Goal: Information Seeking & Learning: Learn about a topic

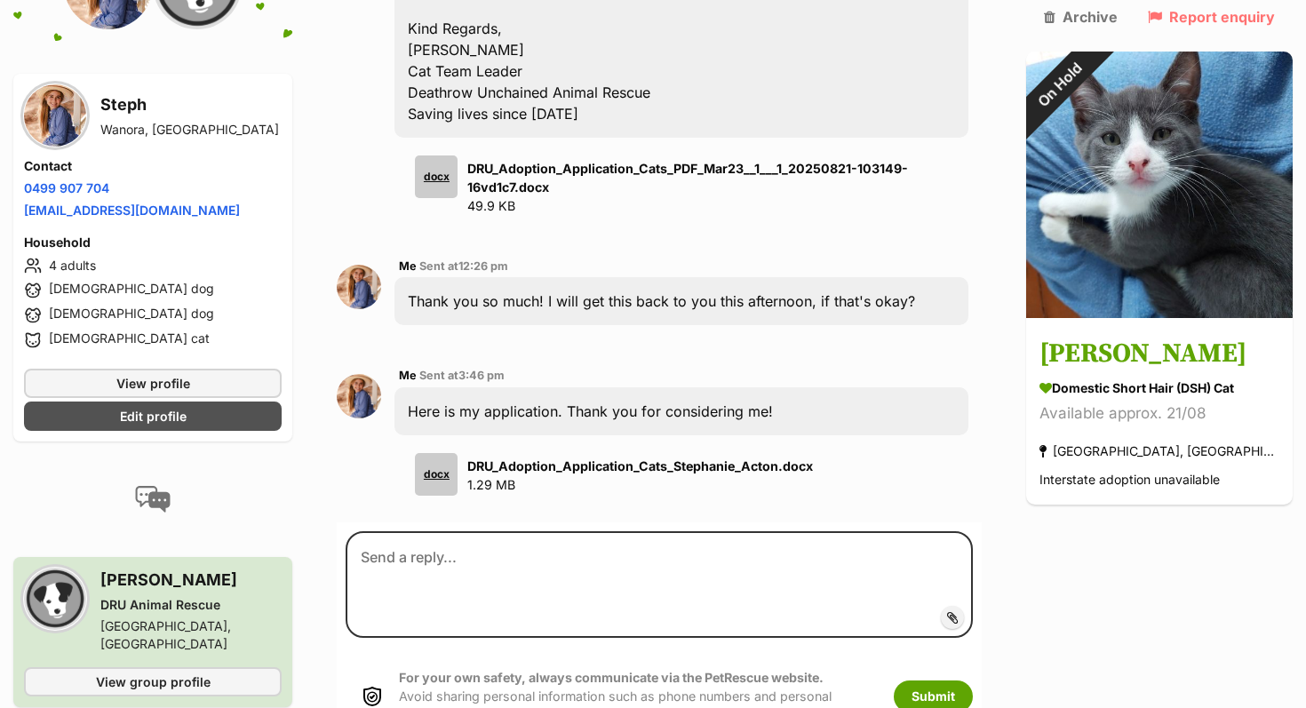
scroll to position [1014, 0]
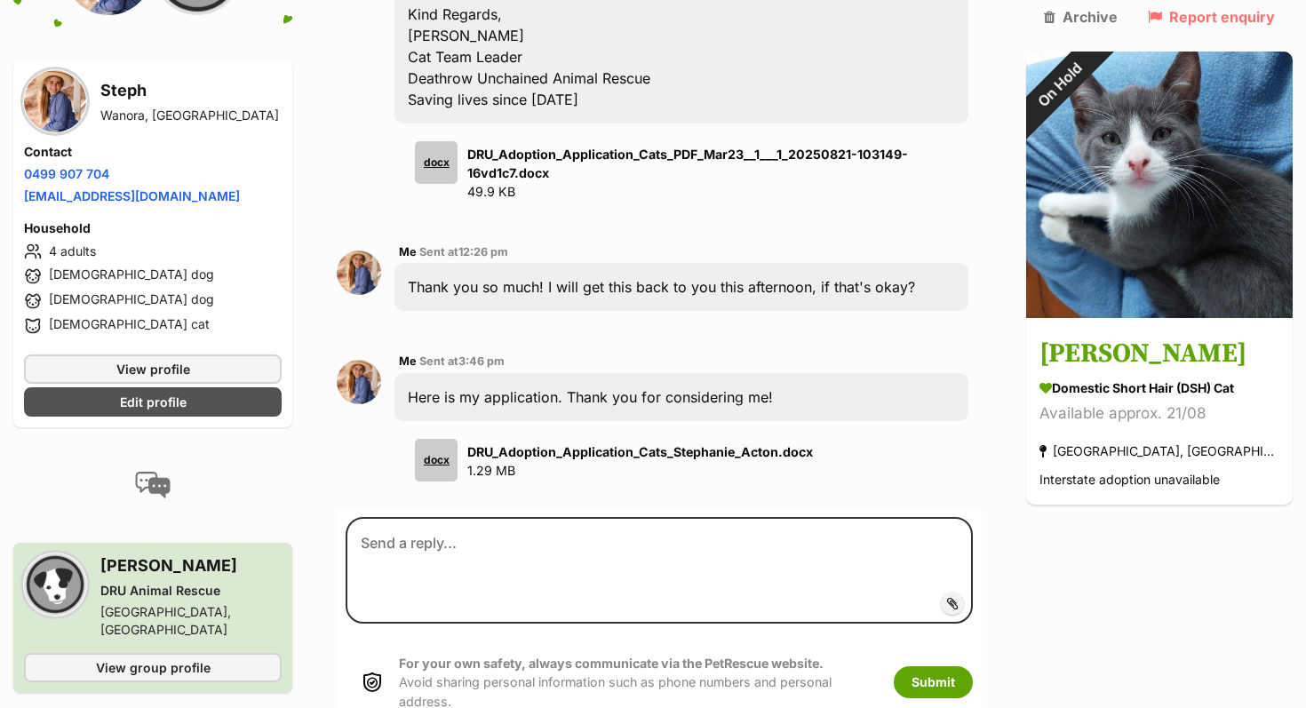
scroll to position [978, 0]
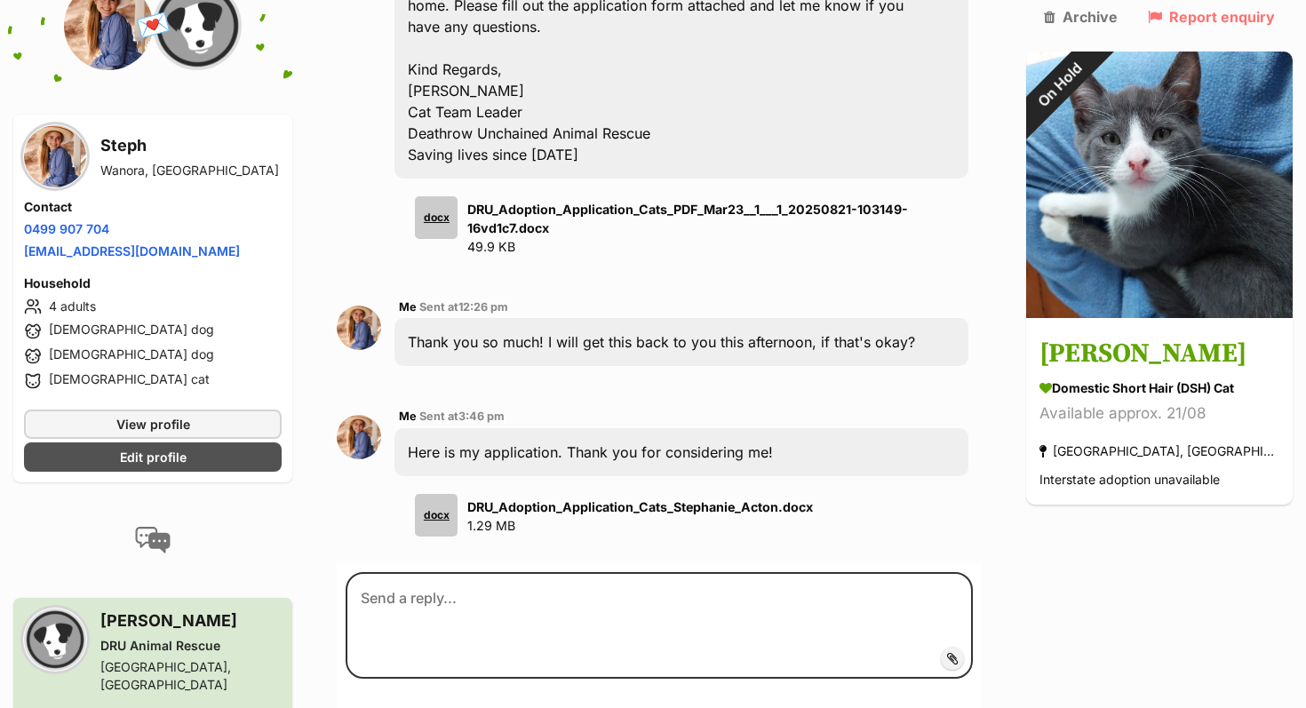
scroll to position [962, 0]
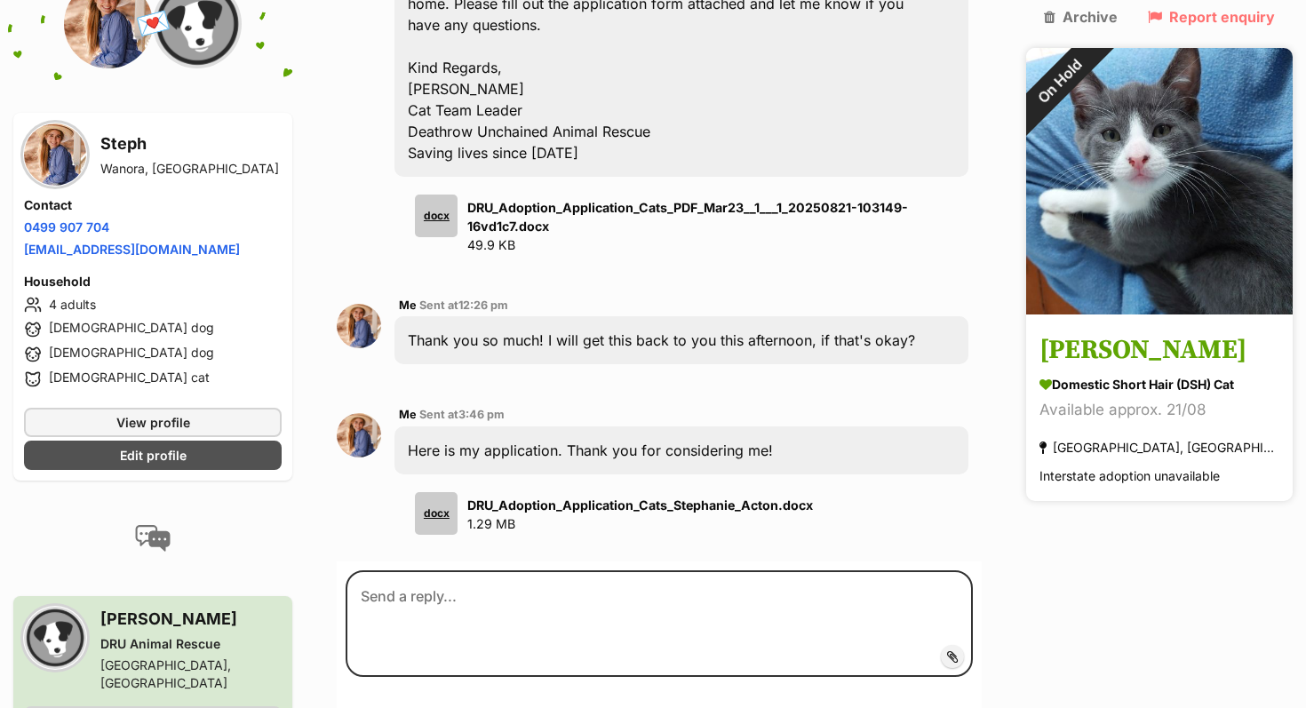
click at [1186, 244] on img at bounding box center [1159, 181] width 267 height 267
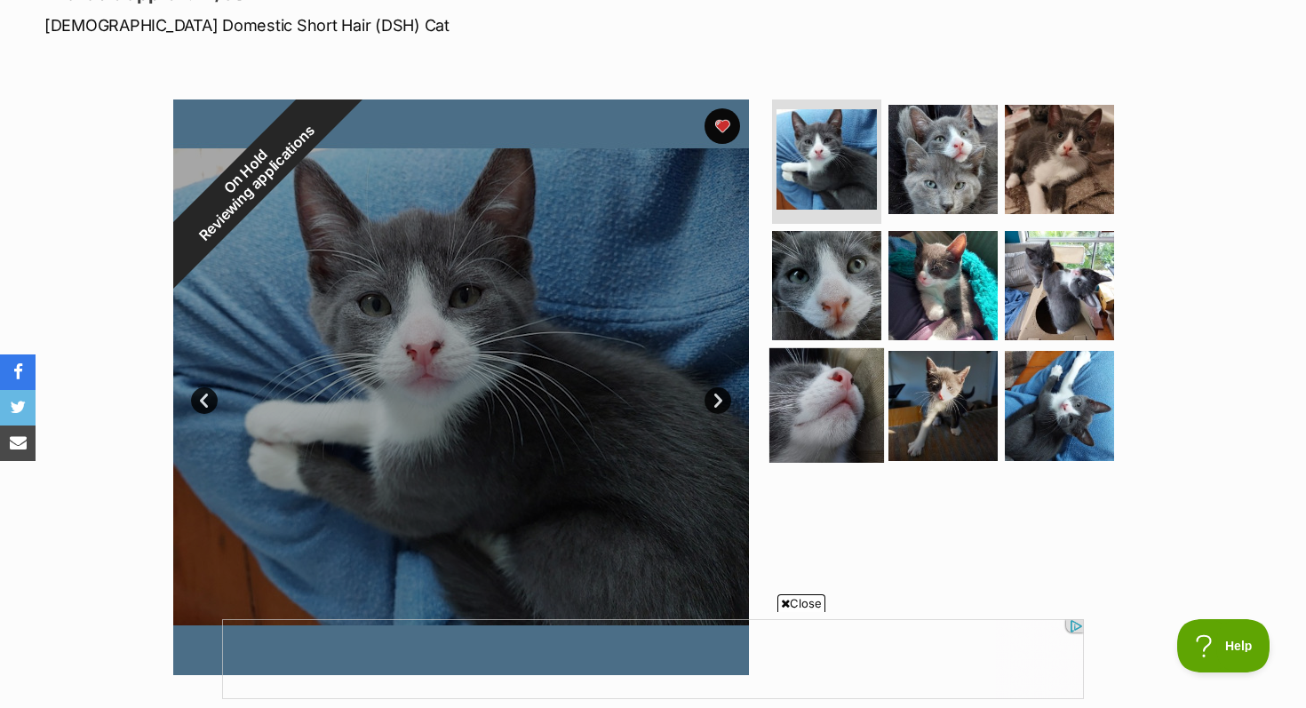
scroll to position [269, 0]
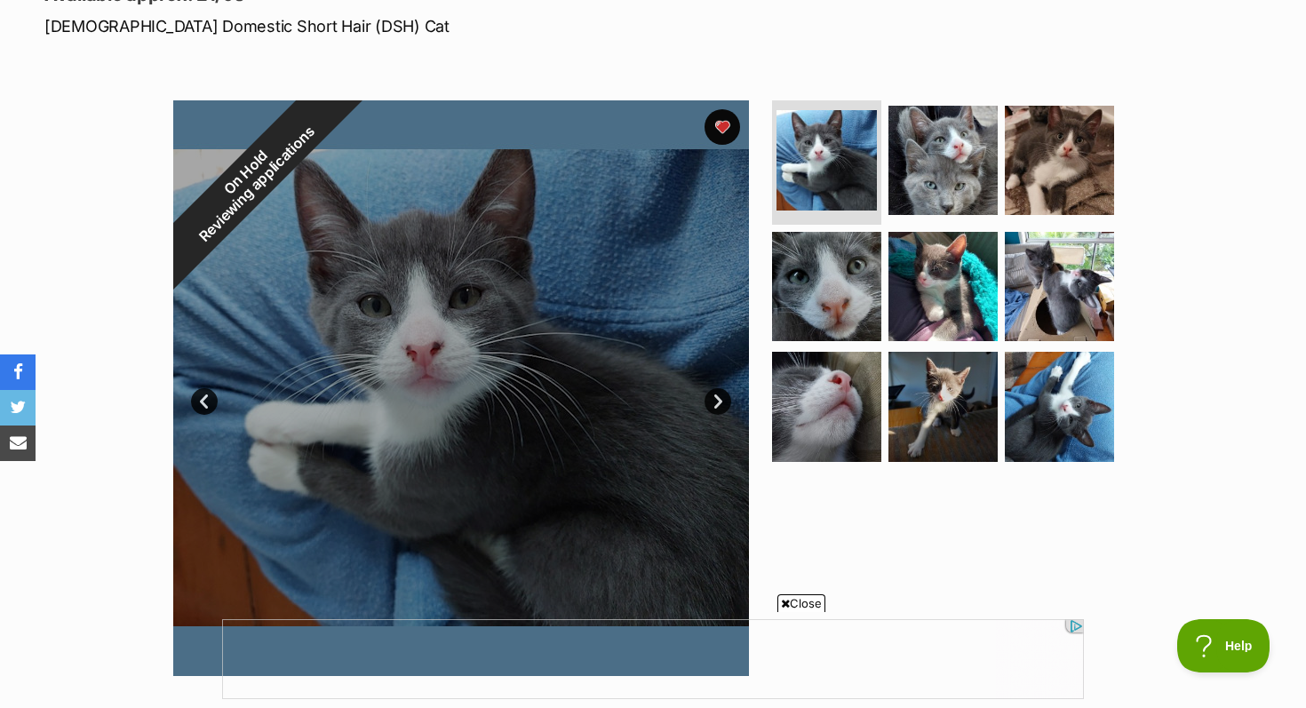
click at [729, 403] on link "Next" at bounding box center [718, 401] width 27 height 27
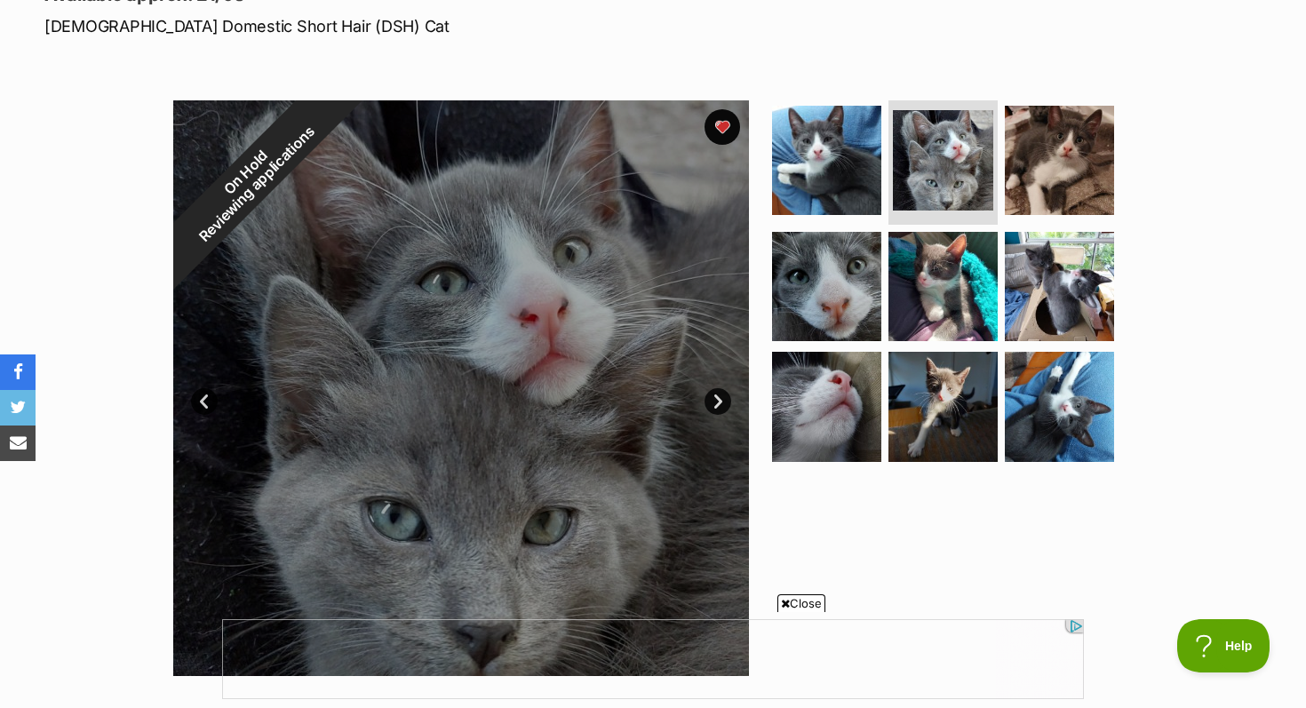
click at [721, 403] on link "Next" at bounding box center [718, 401] width 27 height 27
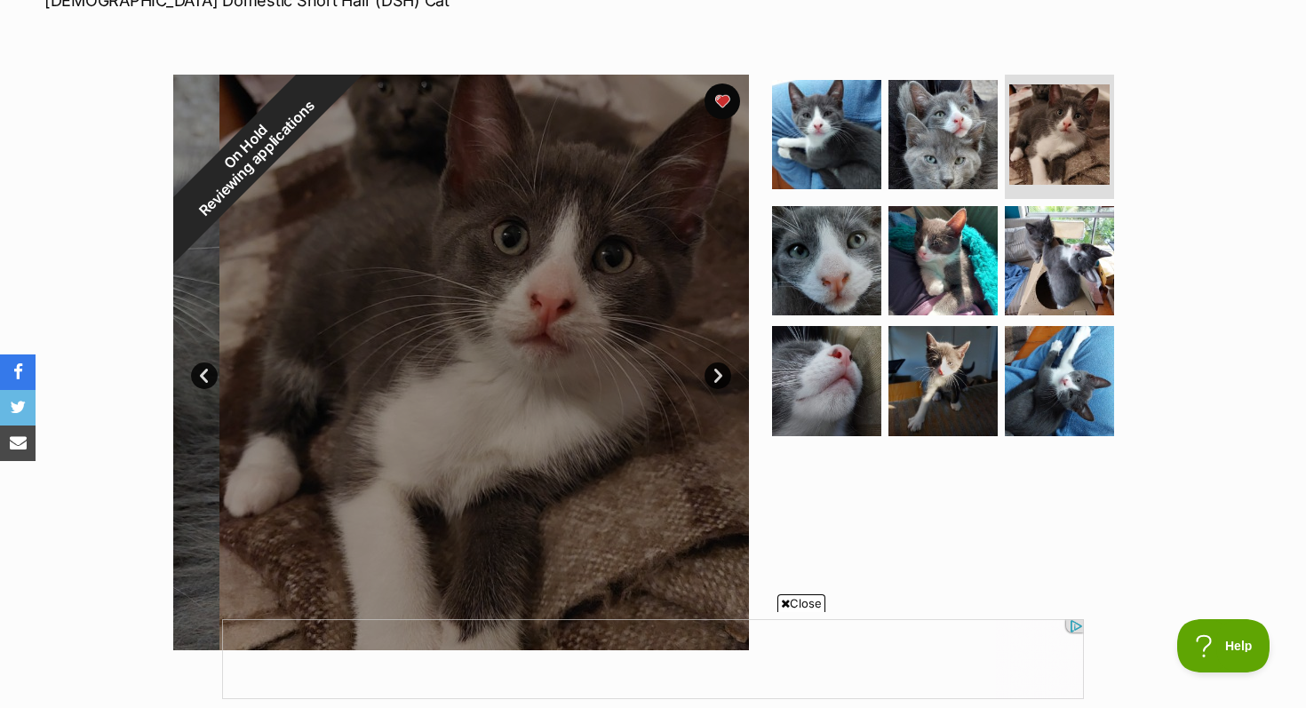
scroll to position [297, 0]
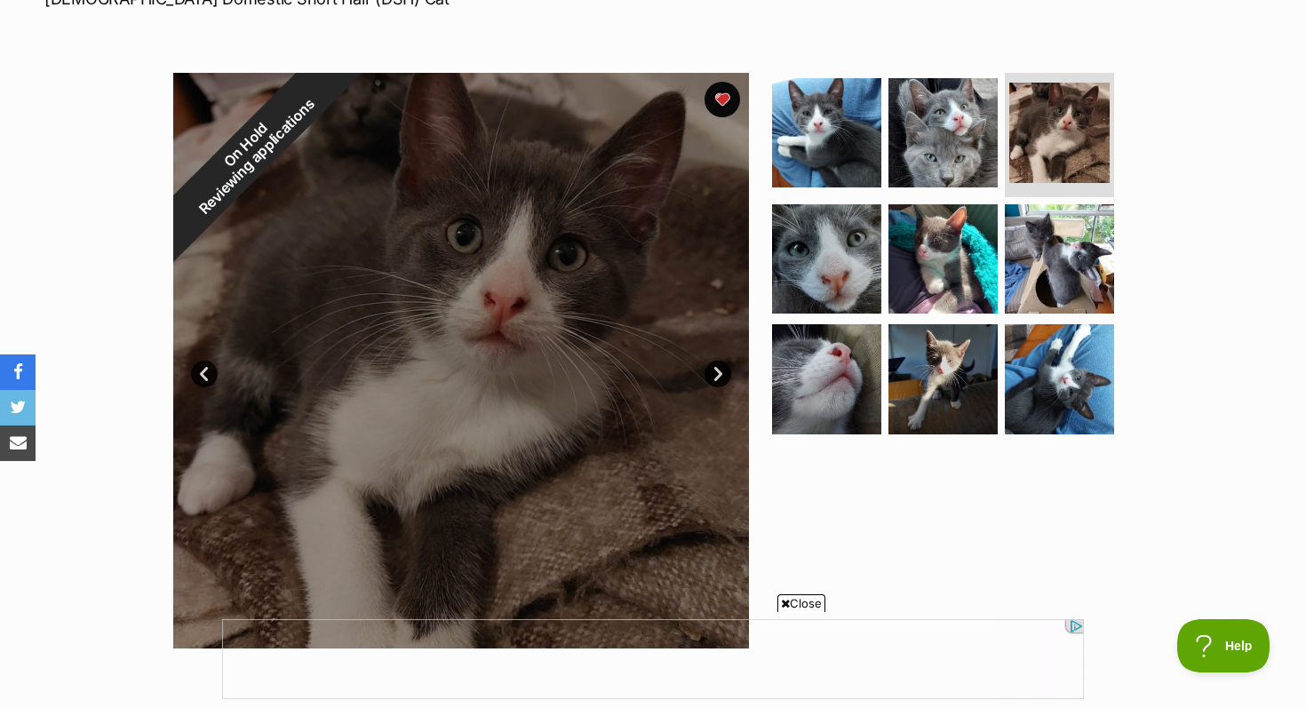
click at [720, 378] on link "Next" at bounding box center [718, 374] width 27 height 27
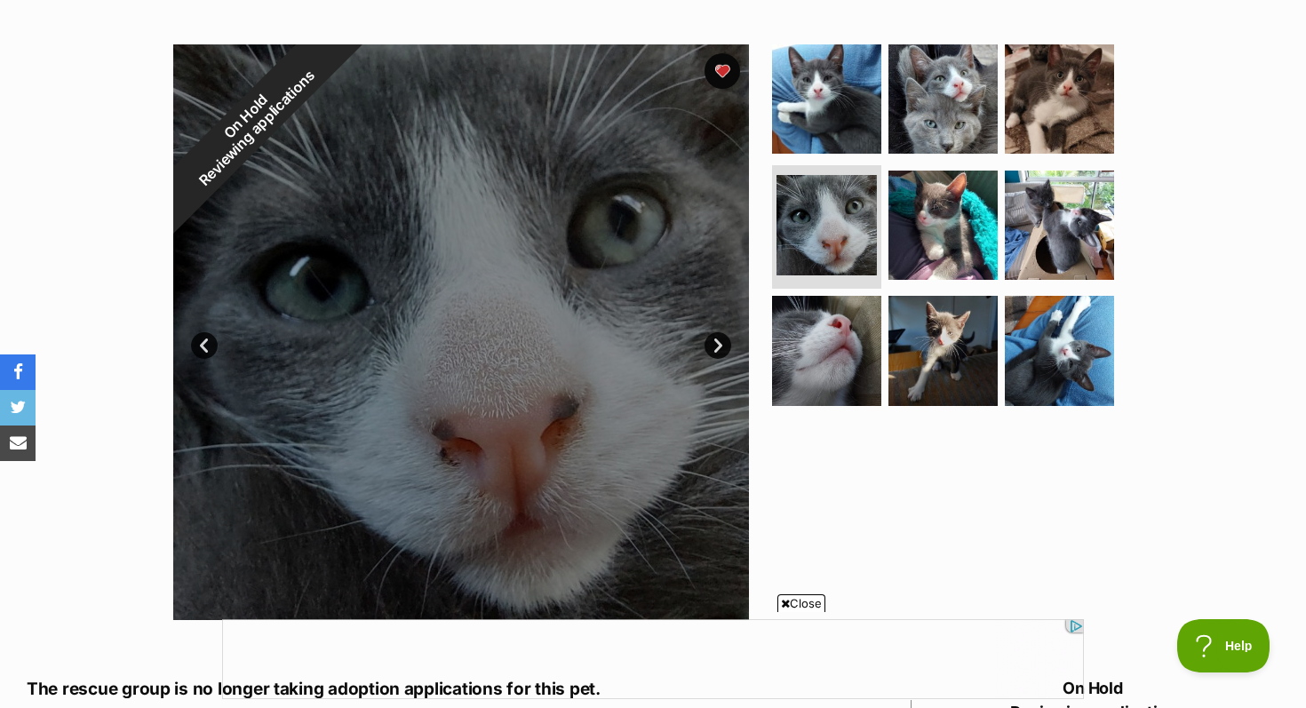
scroll to position [335, 0]
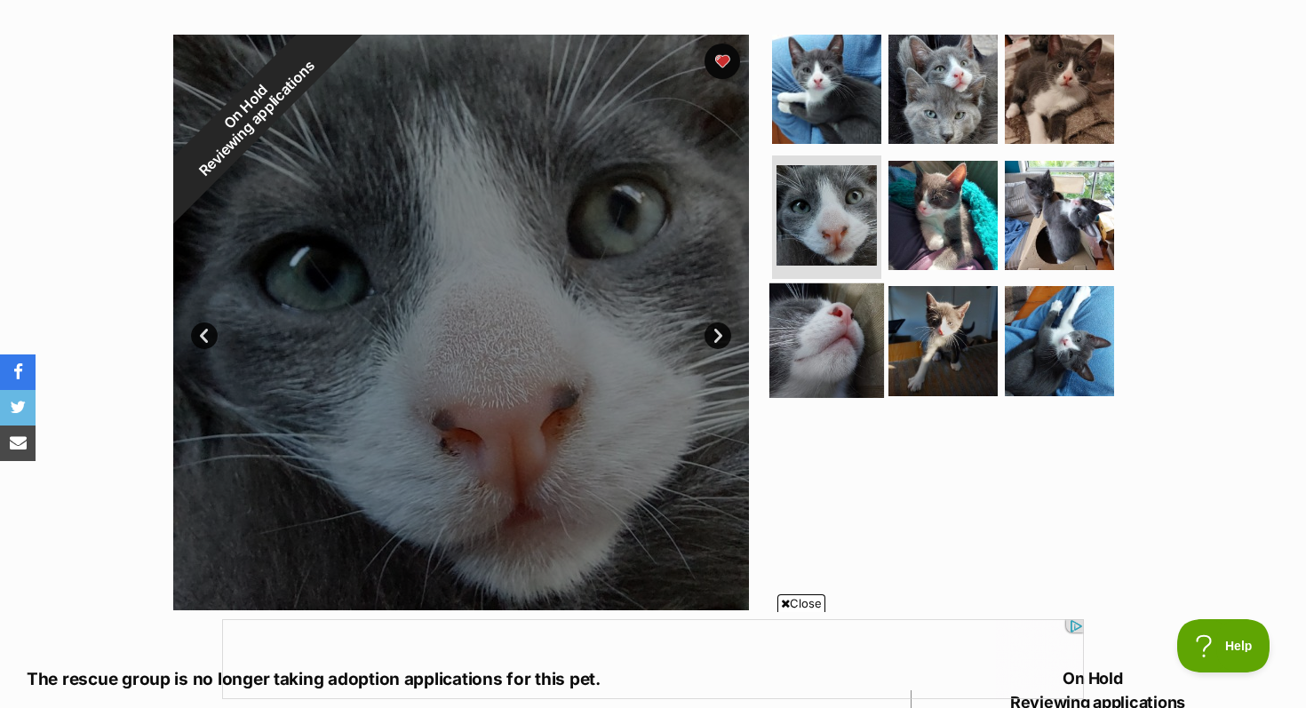
click at [833, 377] on img at bounding box center [827, 340] width 115 height 115
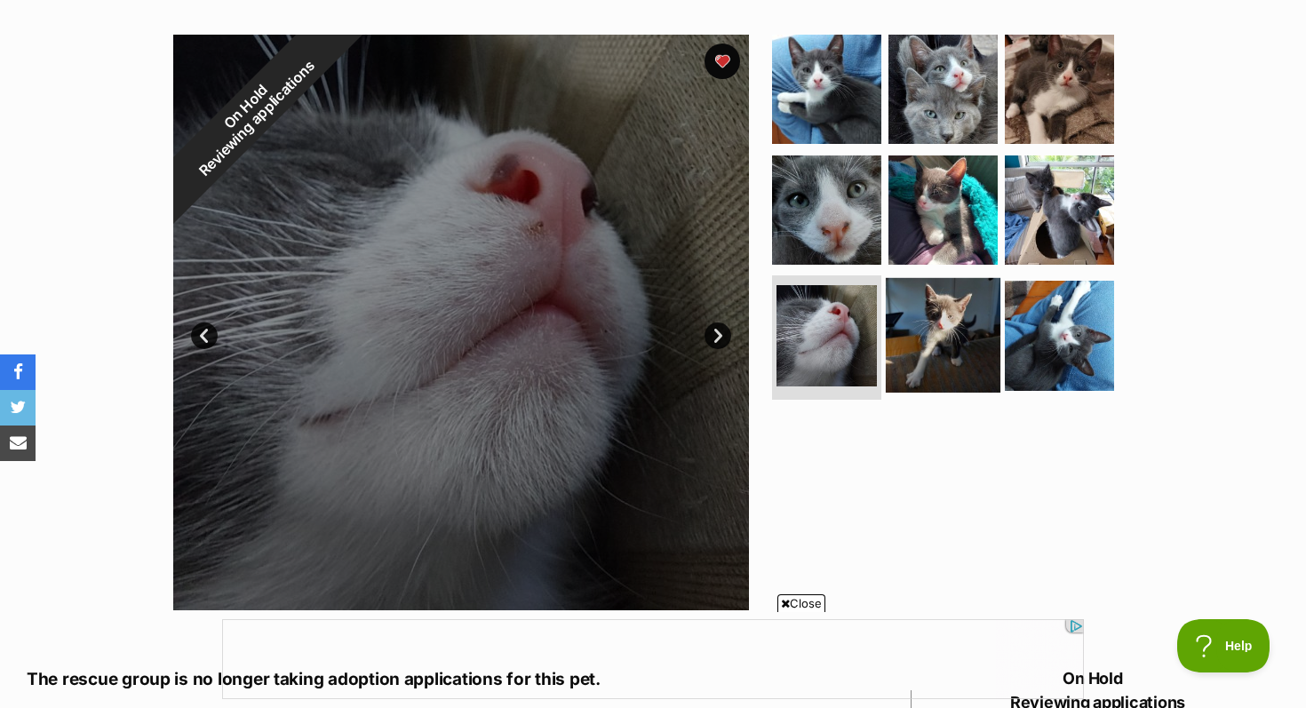
click at [911, 336] on img at bounding box center [943, 335] width 115 height 115
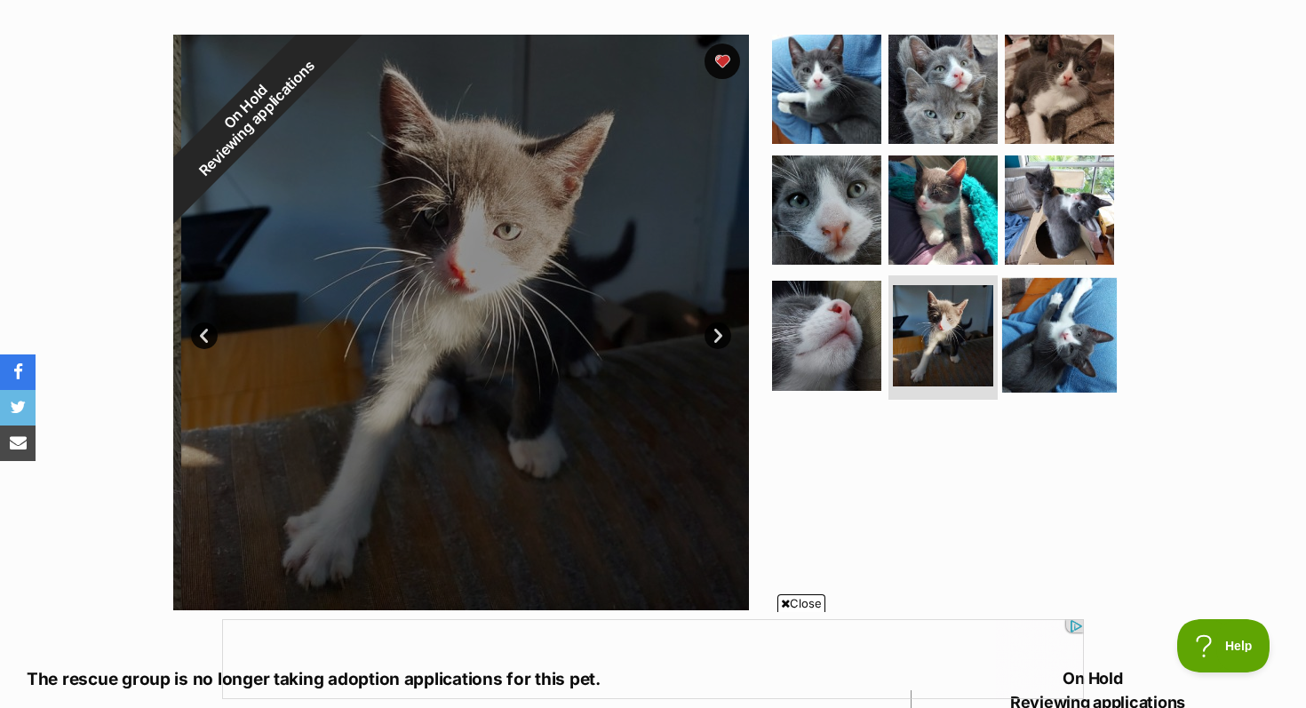
click at [1050, 302] on img at bounding box center [1059, 335] width 115 height 115
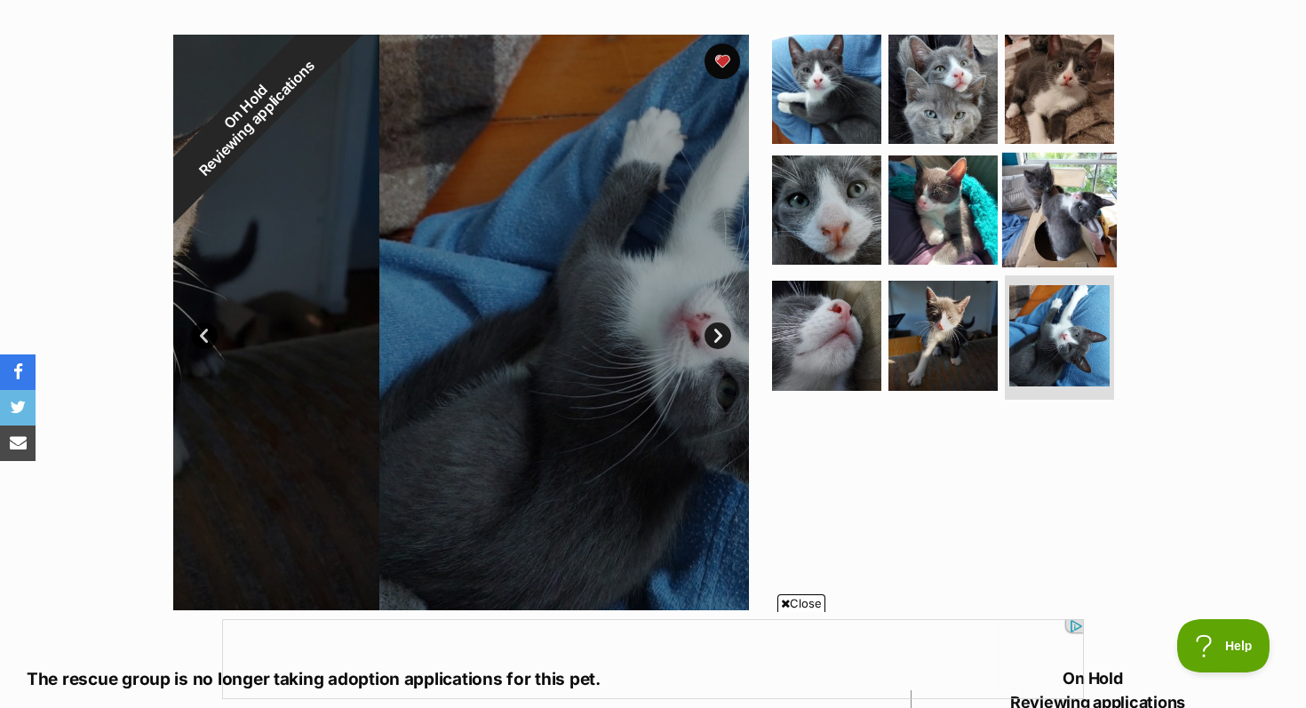
click at [1049, 209] on img at bounding box center [1059, 209] width 115 height 115
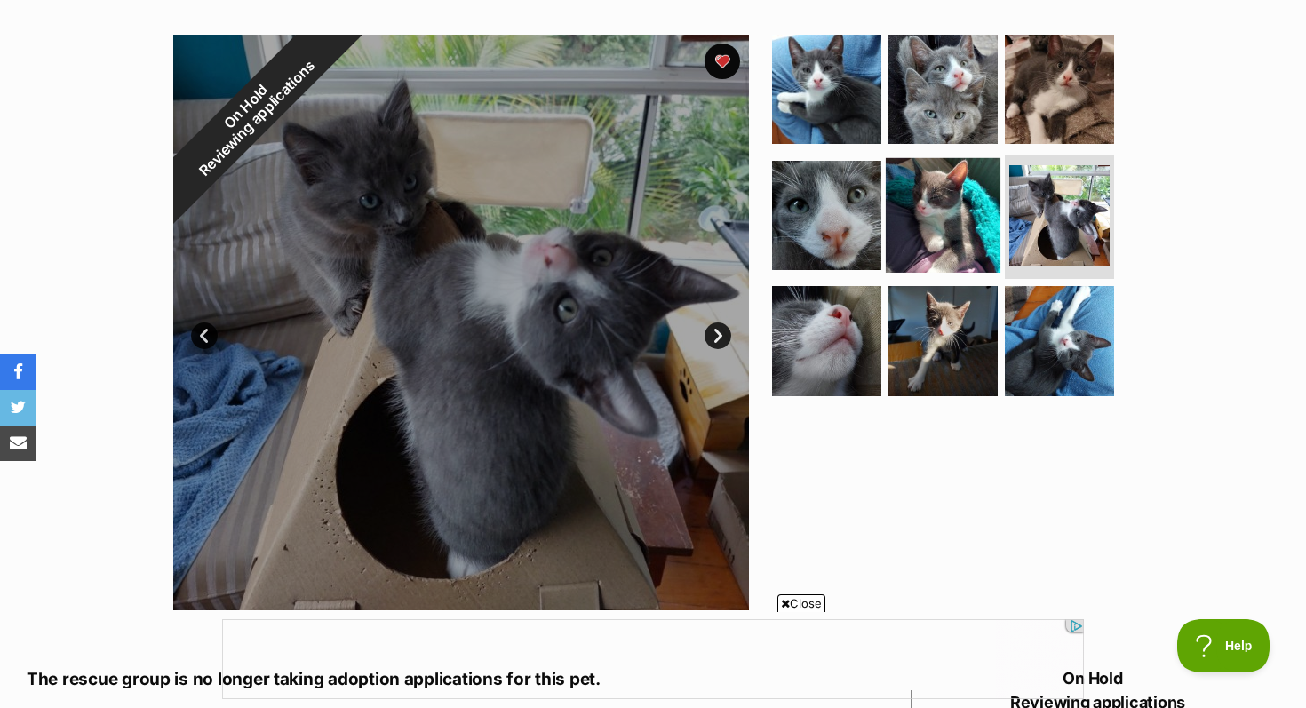
click at [938, 203] on img at bounding box center [943, 214] width 115 height 115
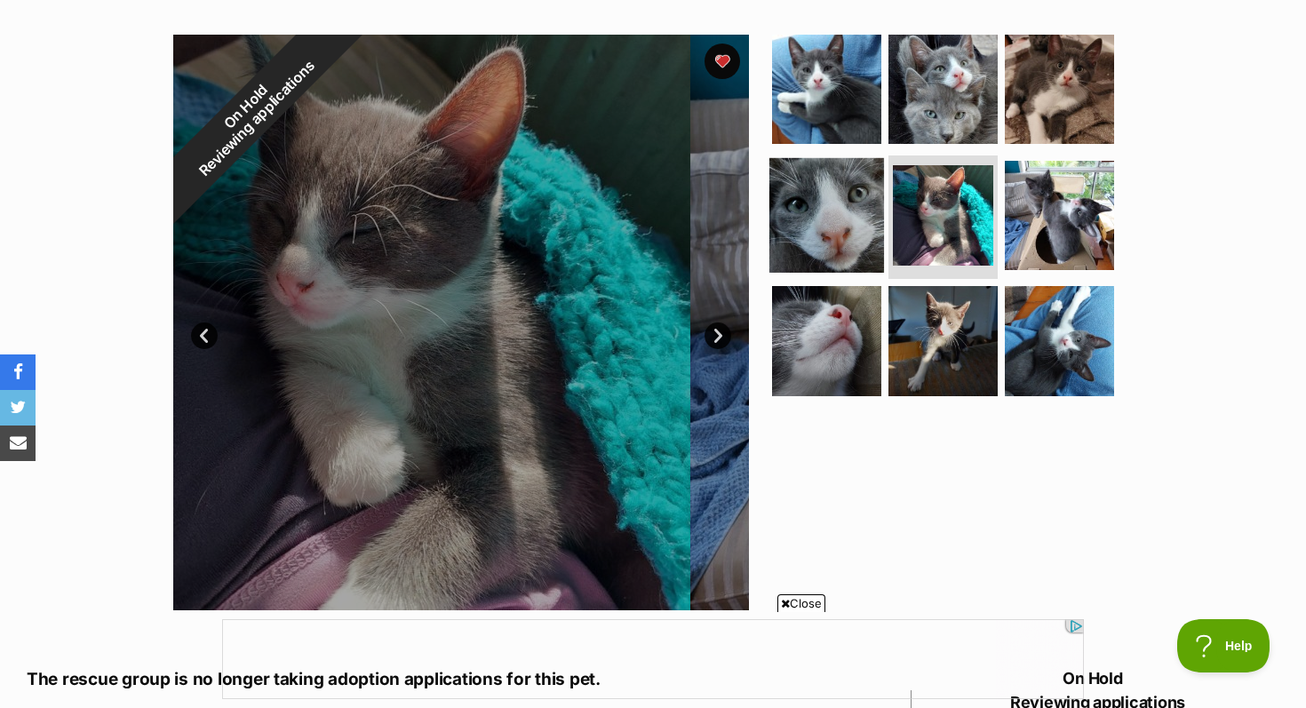
click at [834, 200] on img at bounding box center [827, 214] width 115 height 115
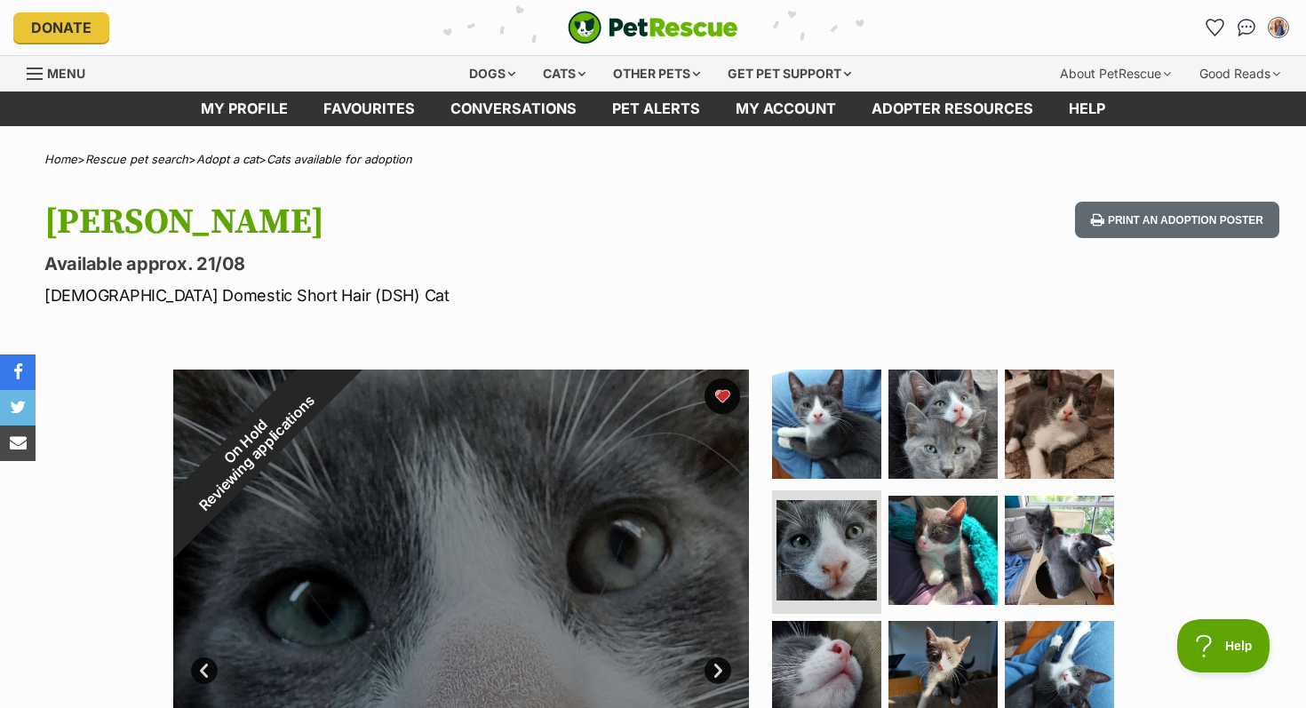
scroll to position [0, 0]
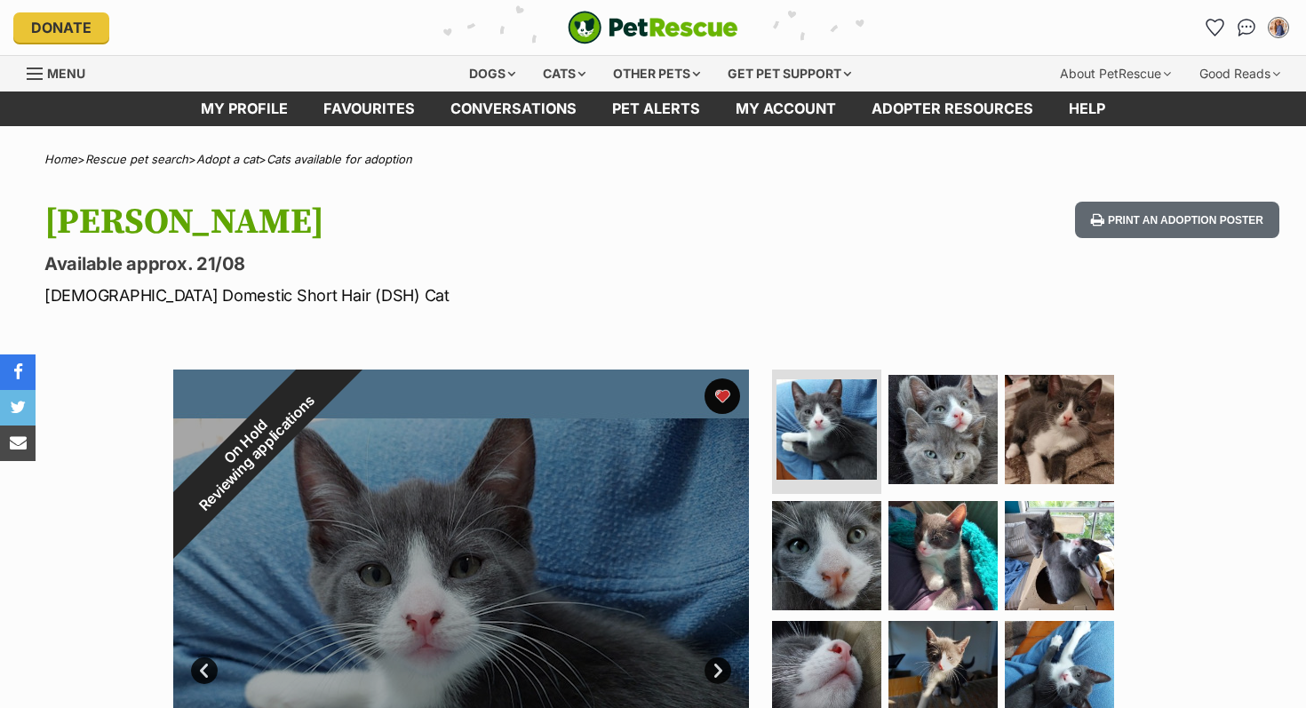
scroll to position [36, 0]
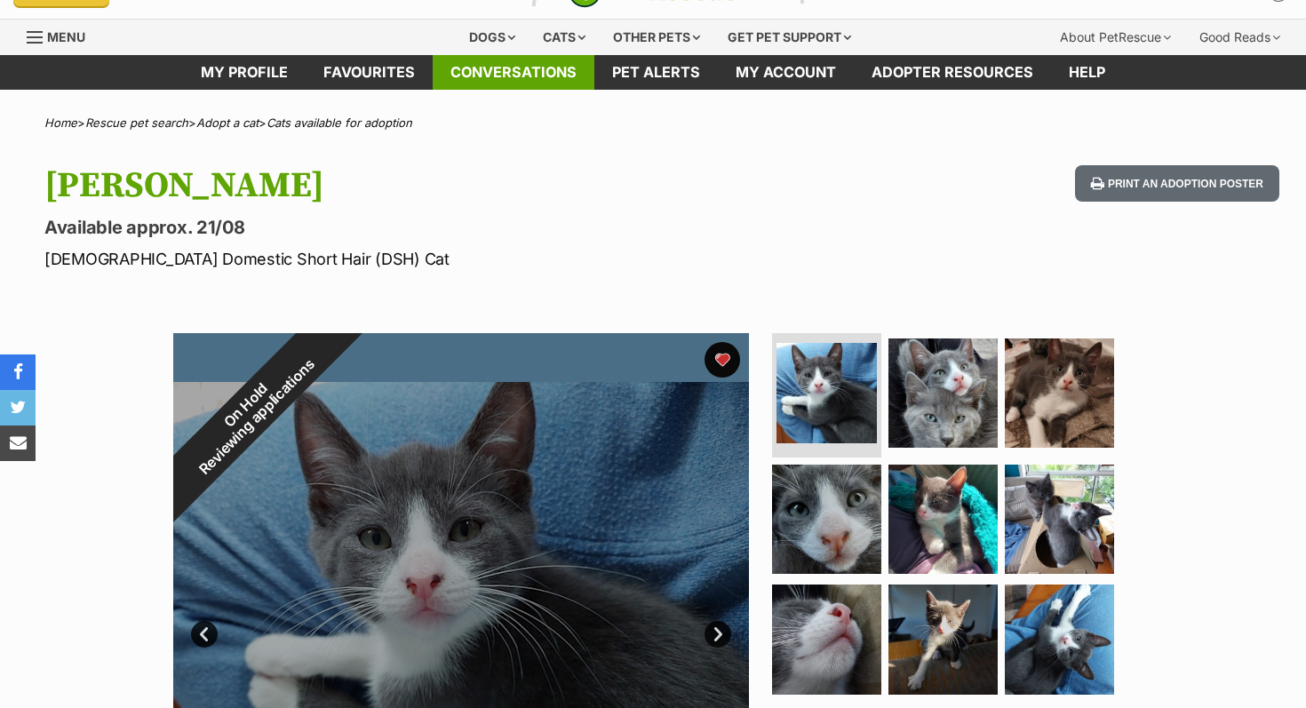
click at [533, 83] on link "Conversations" at bounding box center [514, 72] width 162 height 35
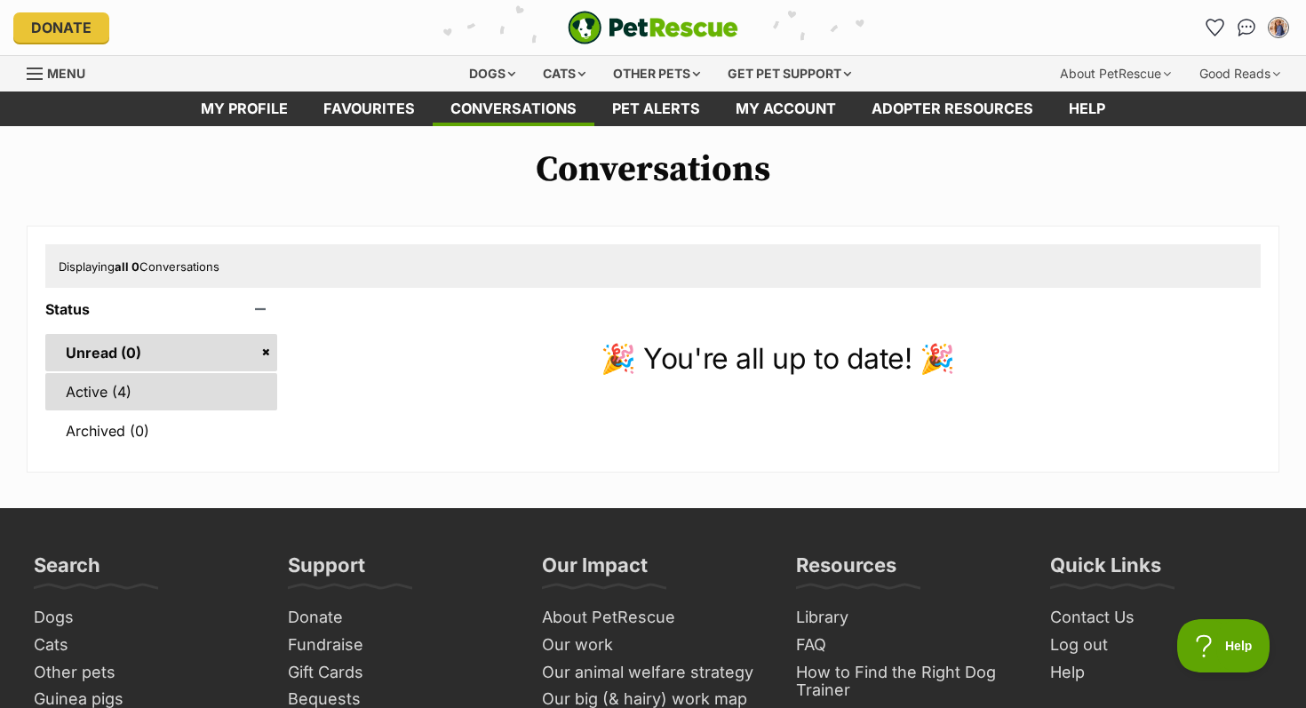
click at [184, 386] on link "Active (4)" at bounding box center [161, 391] width 232 height 37
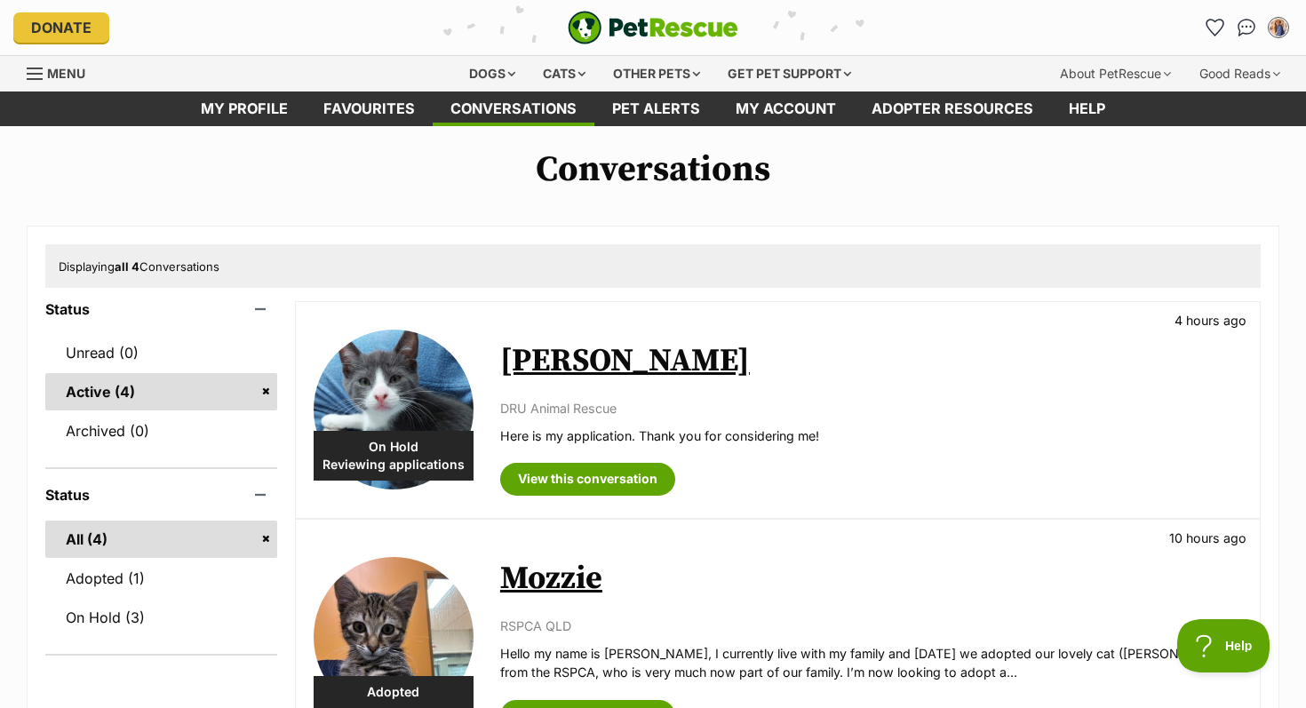
click at [529, 363] on link "[PERSON_NAME]" at bounding box center [625, 361] width 250 height 40
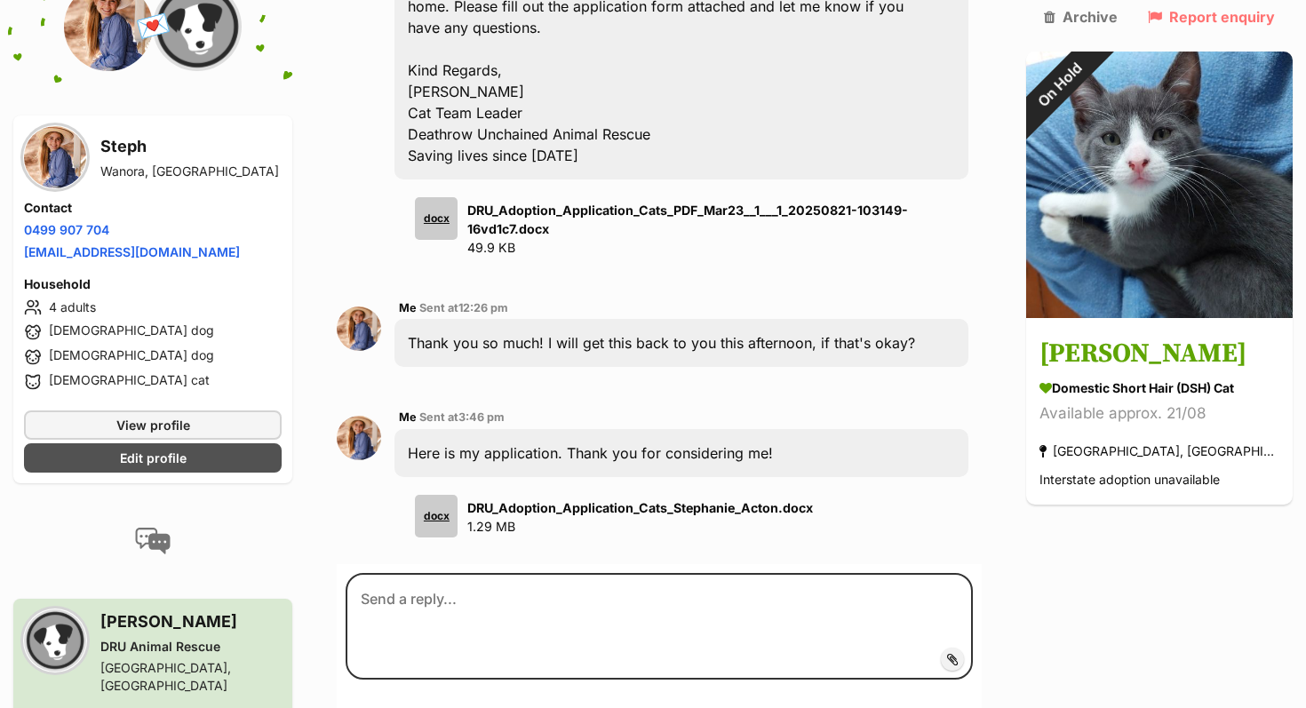
scroll to position [961, 0]
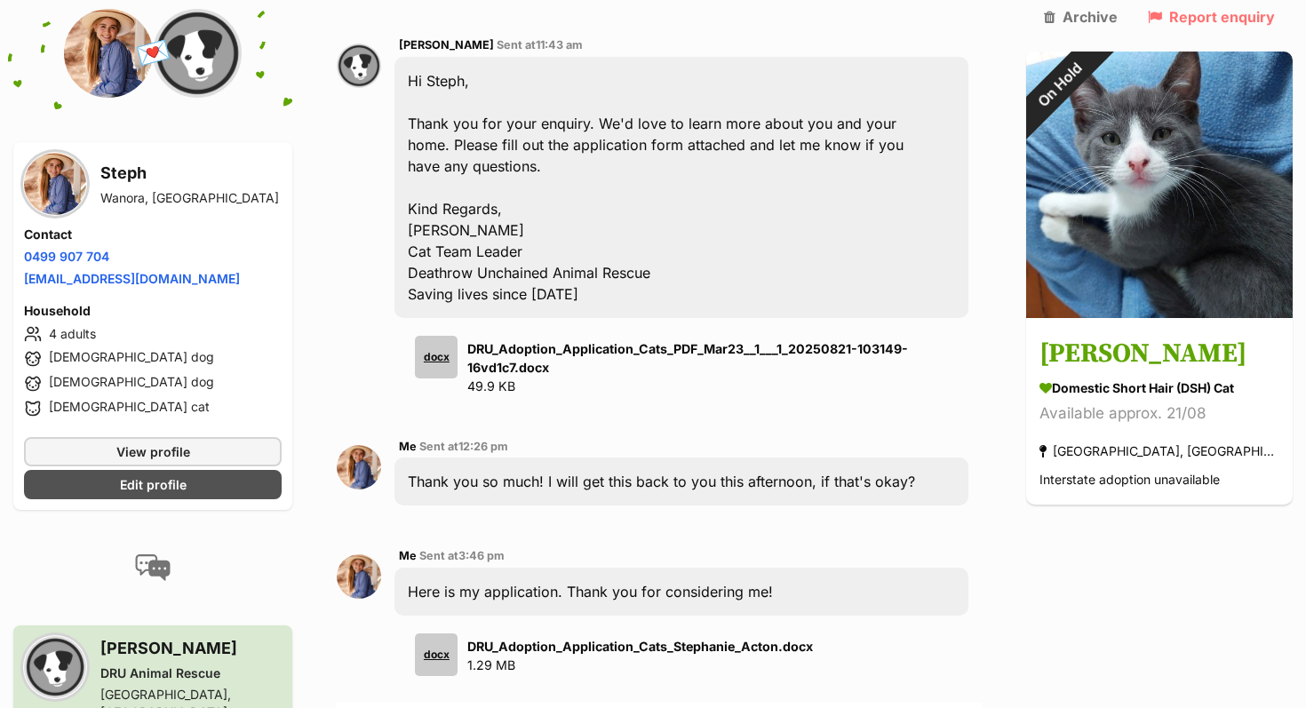
scroll to position [946, 0]
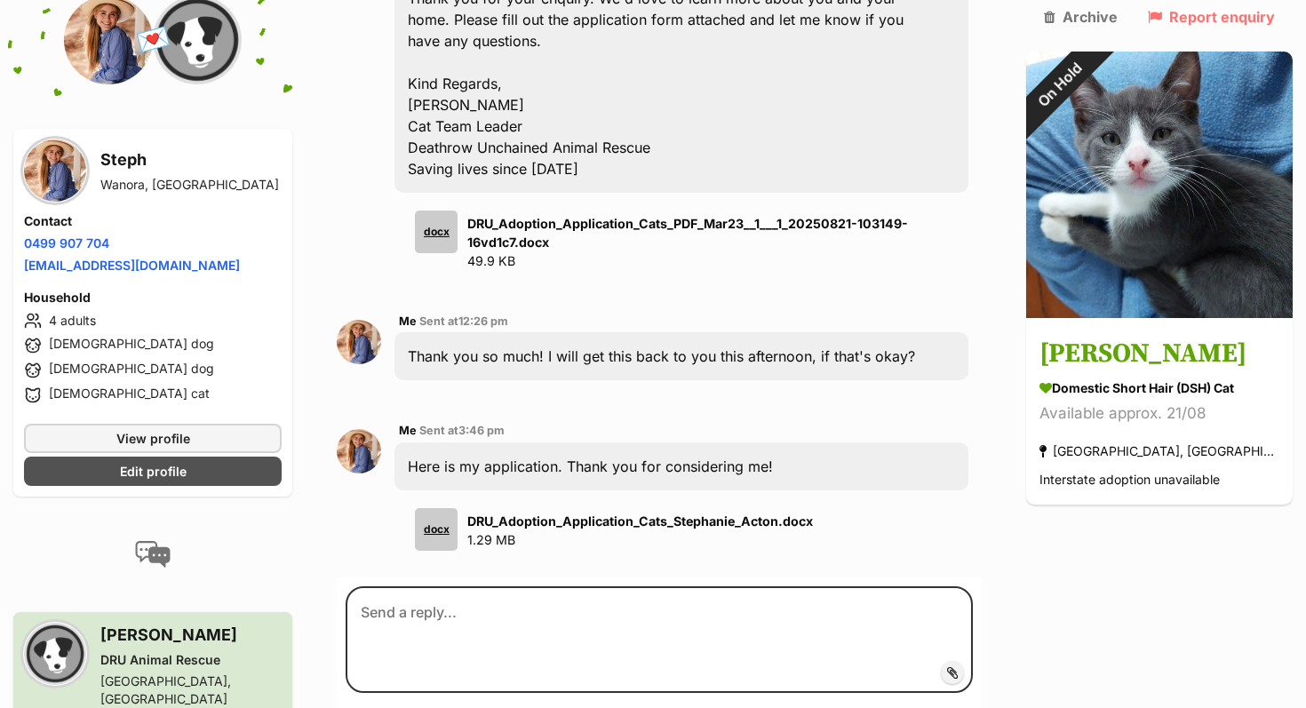
click at [673, 315] on div "Me Sent at 12:26 pm" at bounding box center [681, 321] width 565 height 13
click at [323, 665] on div "Donate PetRescue home My account Steph Edit profile Log out Pet alerts Pet aler…" at bounding box center [653, 407] width 1306 height 2706
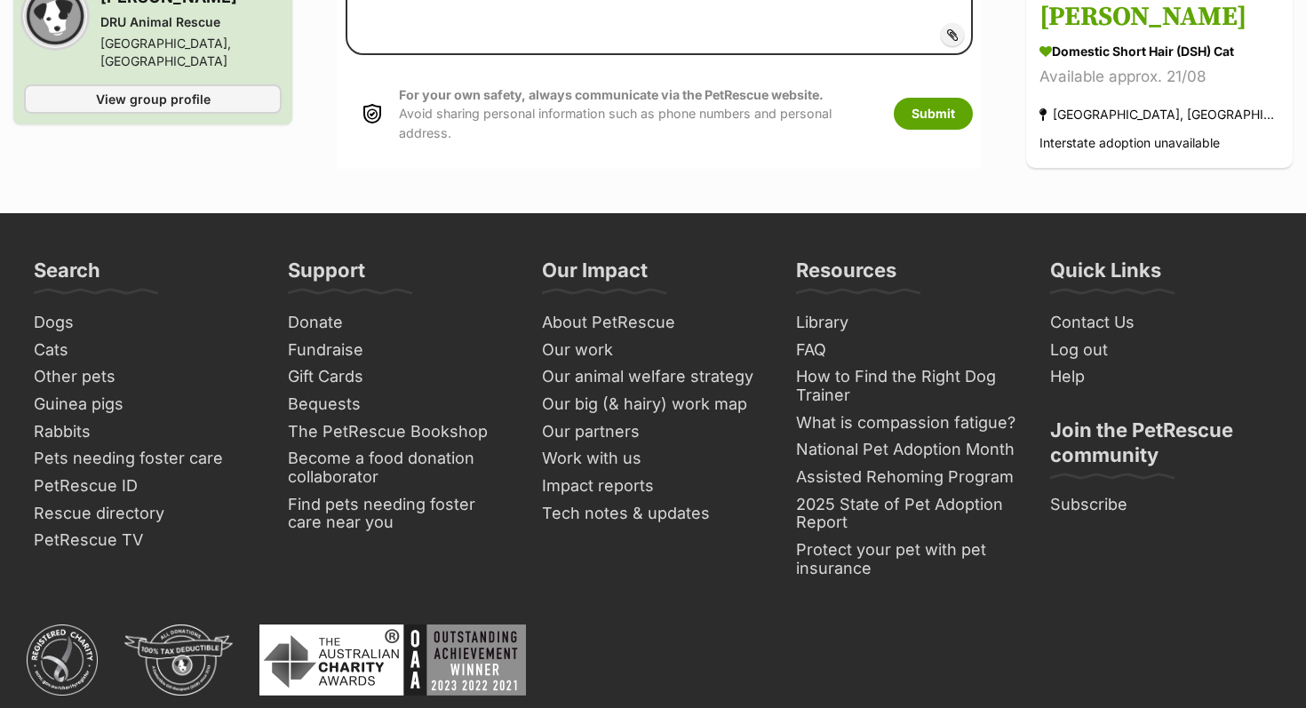
scroll to position [1636, 0]
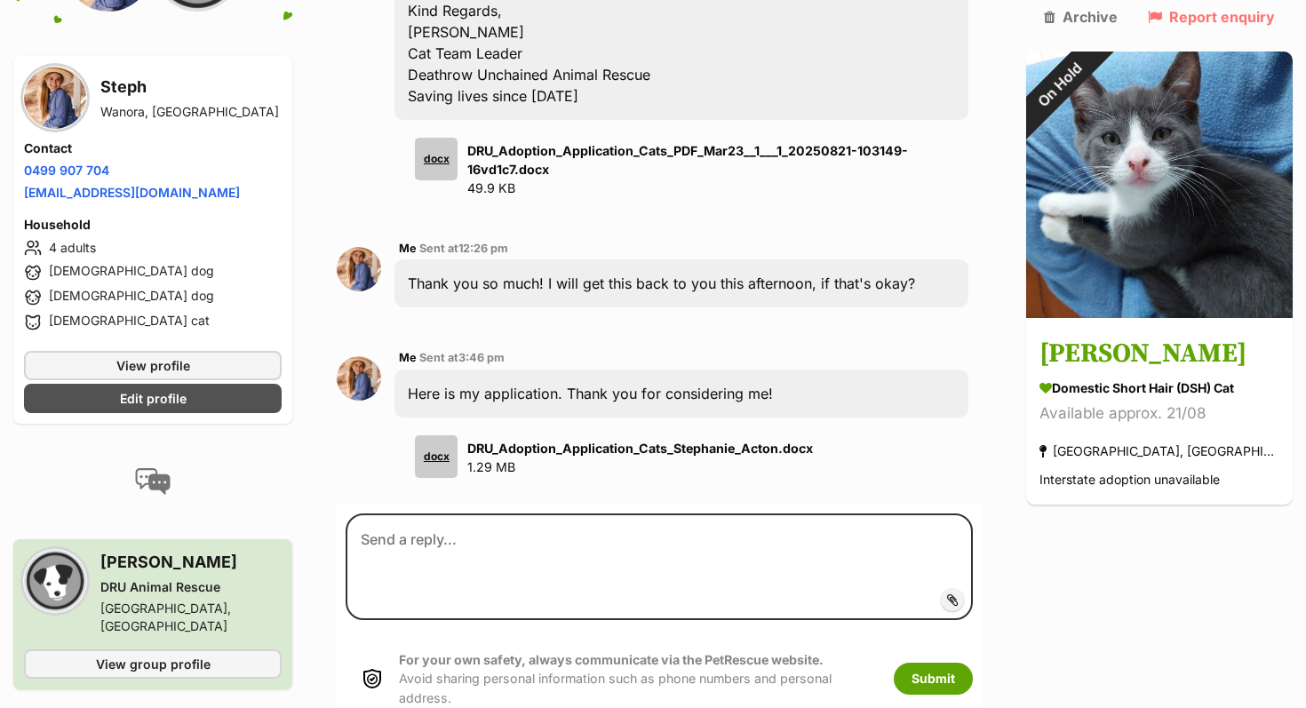
scroll to position [941, 0]
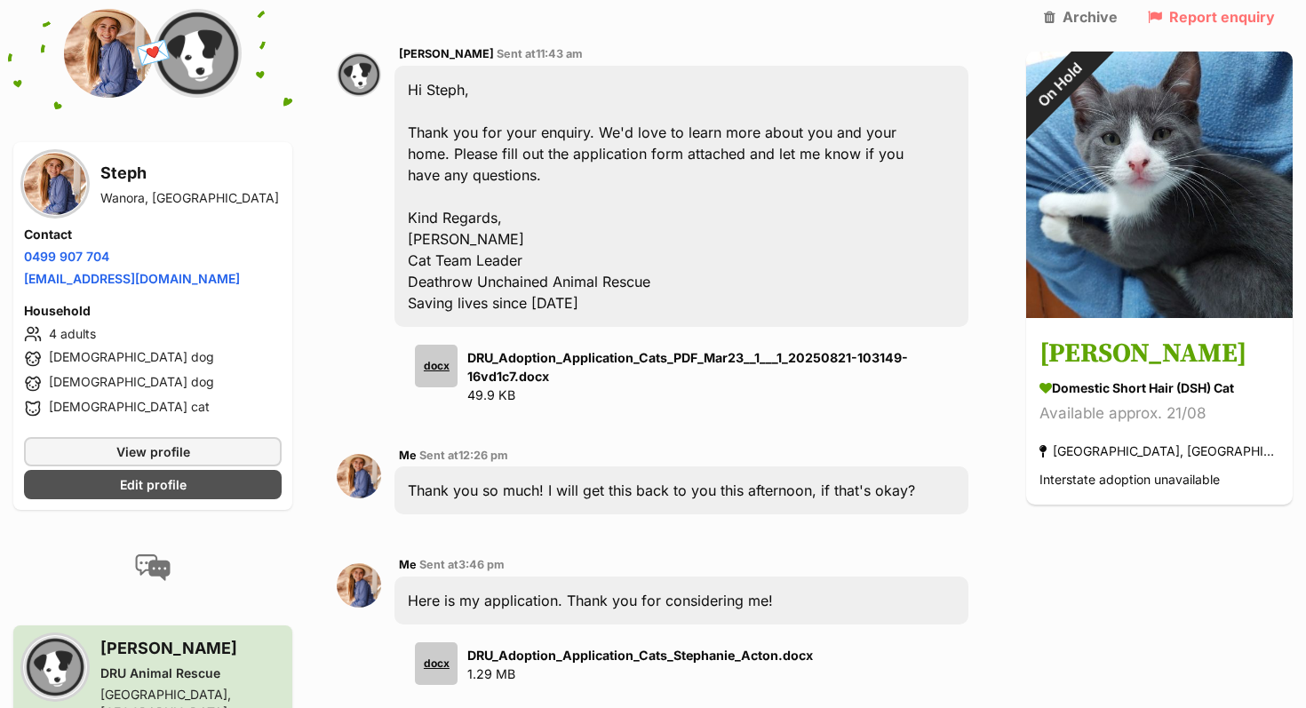
scroll to position [770, 0]
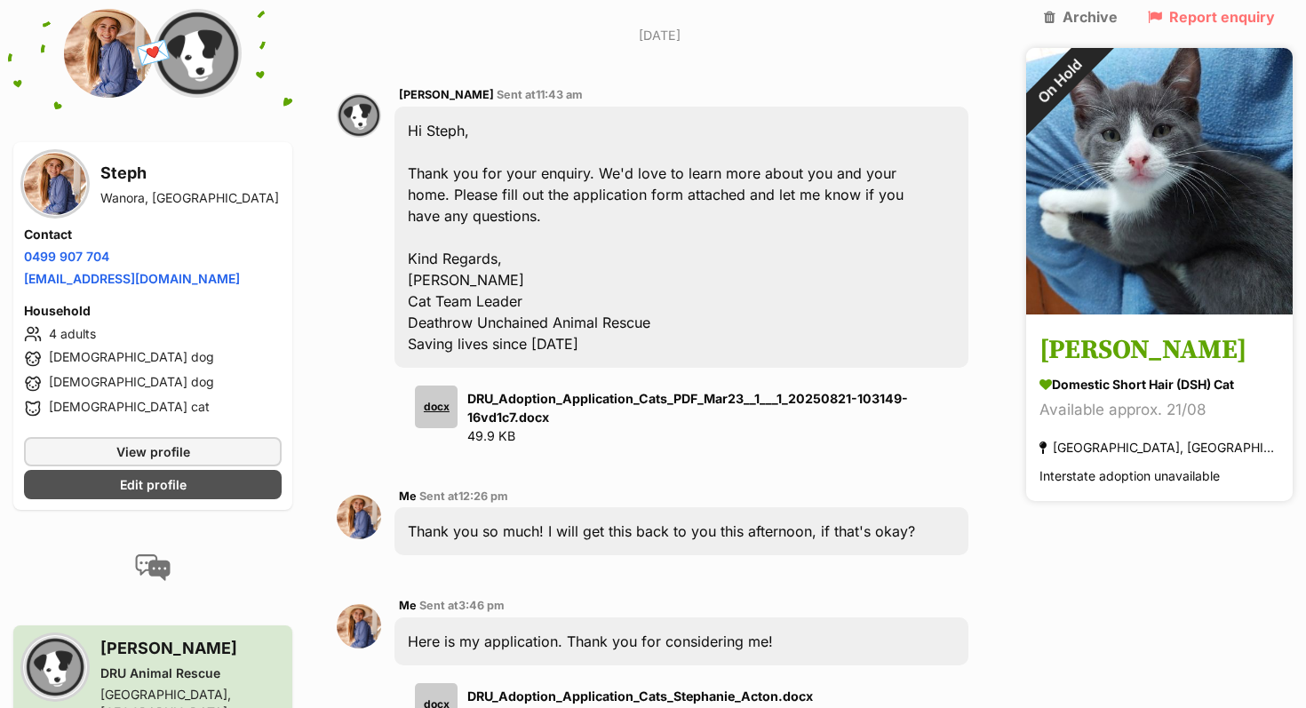
click at [1170, 180] on img at bounding box center [1159, 181] width 267 height 267
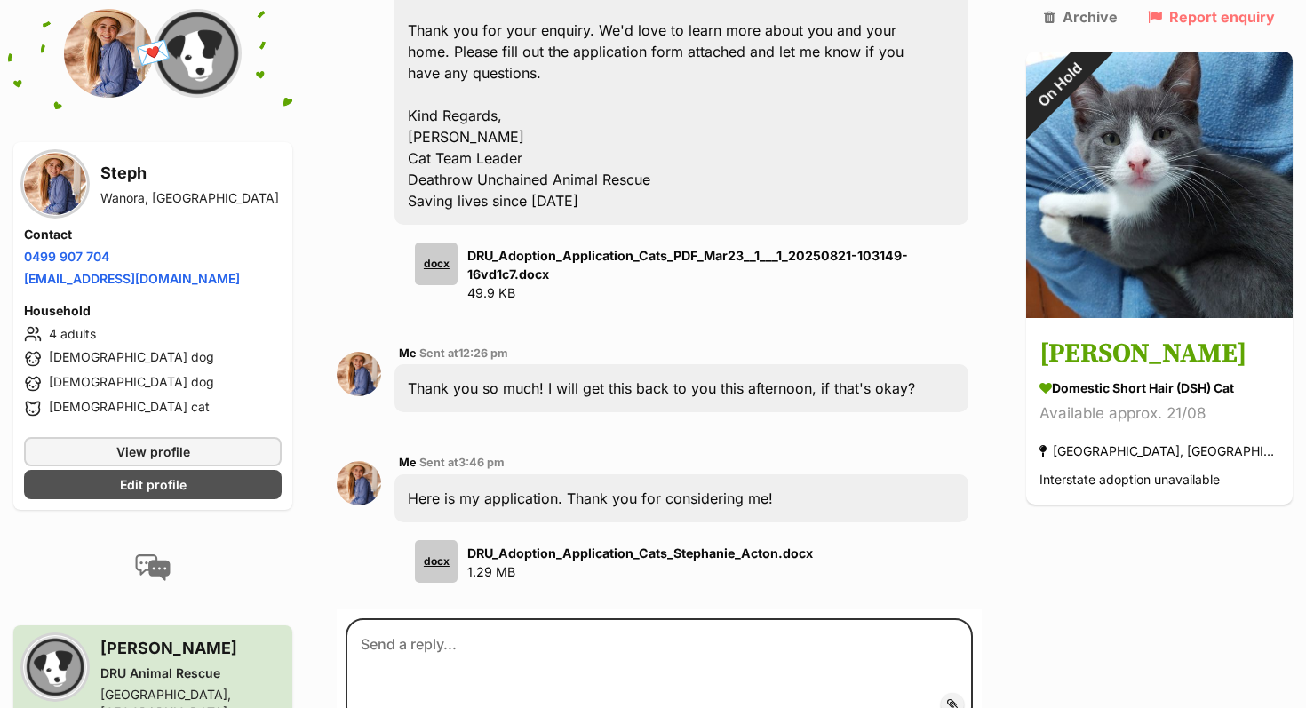
scroll to position [946, 0]
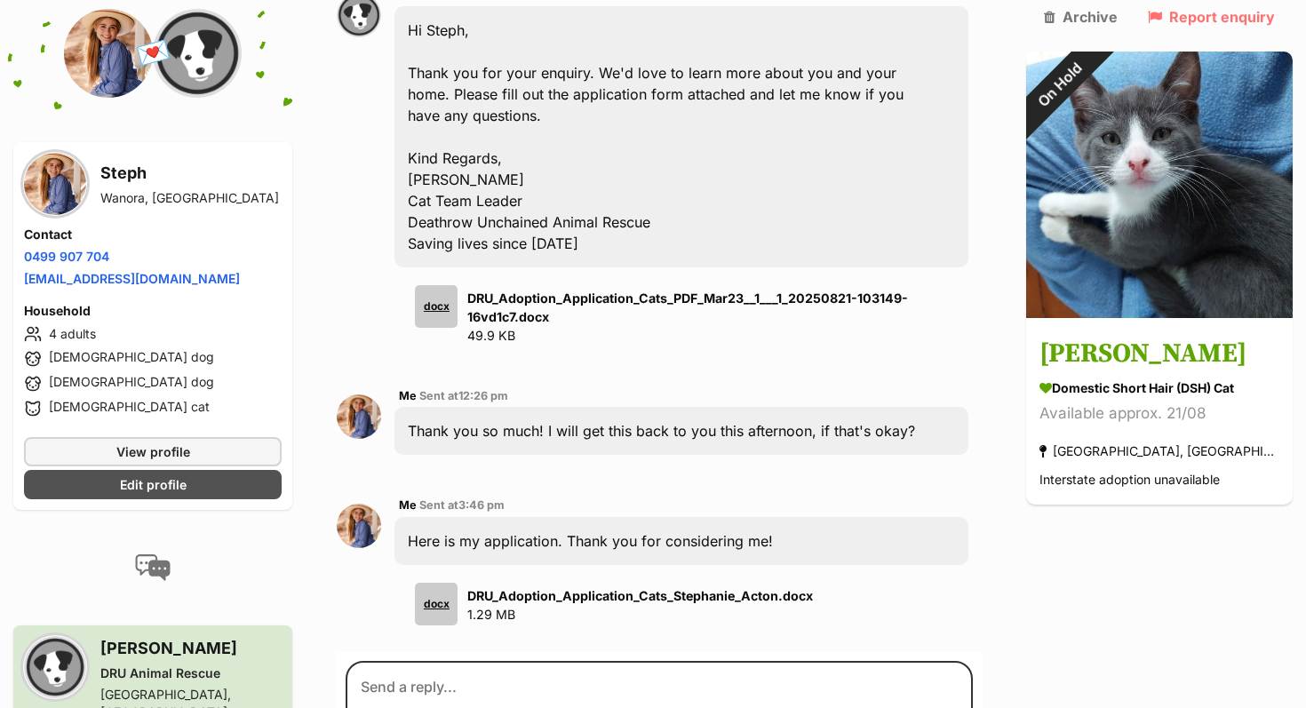
scroll to position [899, 0]
